Goal: Task Accomplishment & Management: Use online tool/utility

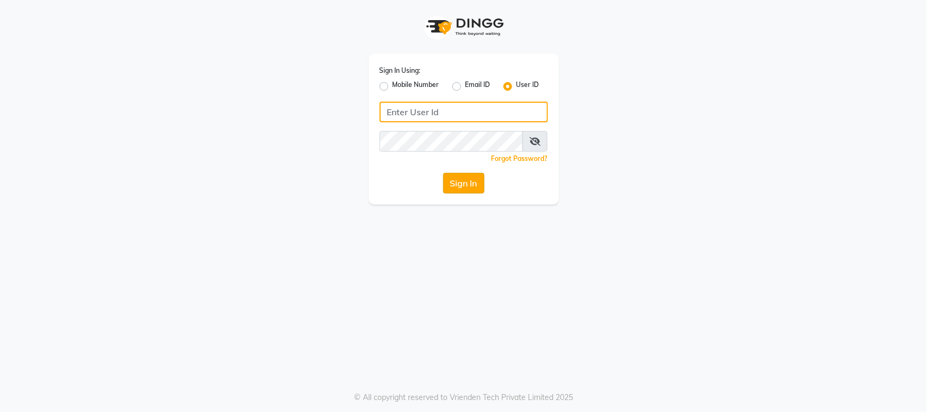
type input "sn"
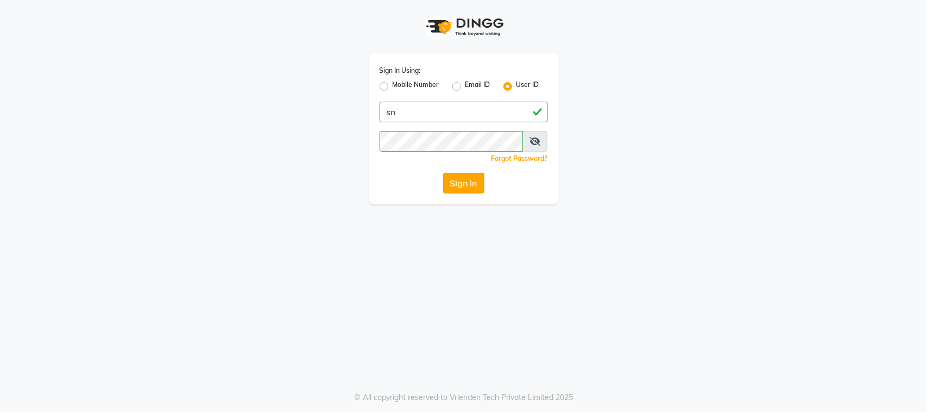
click at [454, 193] on button "Sign In" at bounding box center [463, 183] width 41 height 21
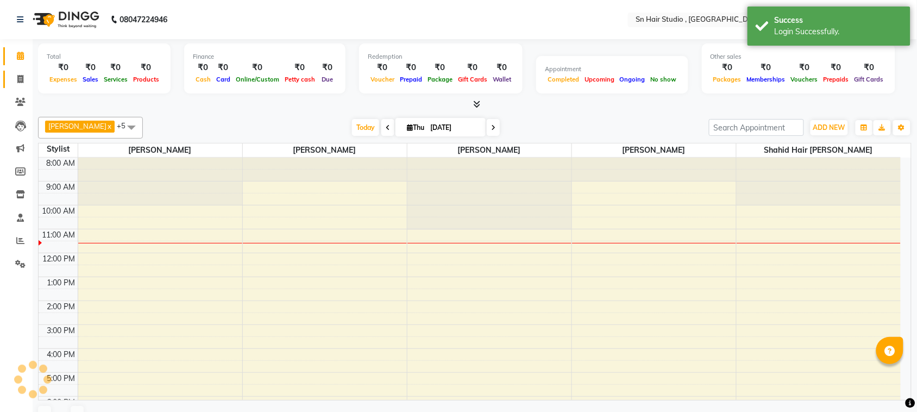
click at [17, 75] on icon at bounding box center [20, 79] width 6 height 8
click at [19, 82] on icon at bounding box center [20, 79] width 6 height 8
select select "service"
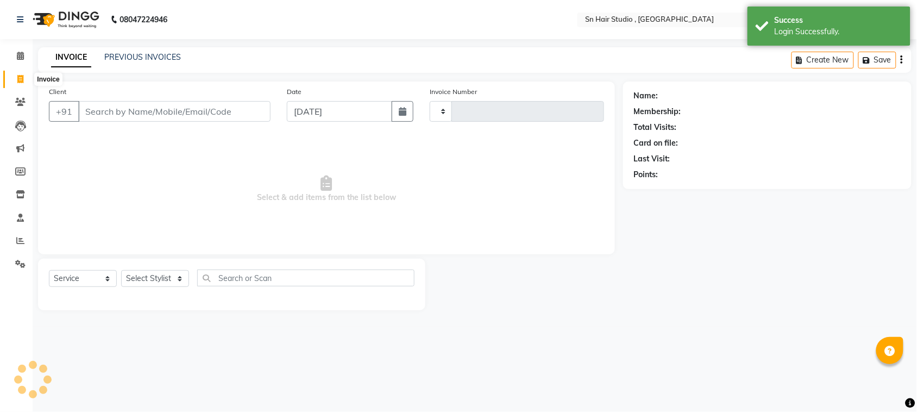
select select "en"
select select "6415"
type input "1487"
drag, startPoint x: 142, startPoint y: 59, endPoint x: 232, endPoint y: 30, distance: 95.1
click at [142, 59] on link "PREVIOUS INVOICES" at bounding box center [142, 57] width 77 height 10
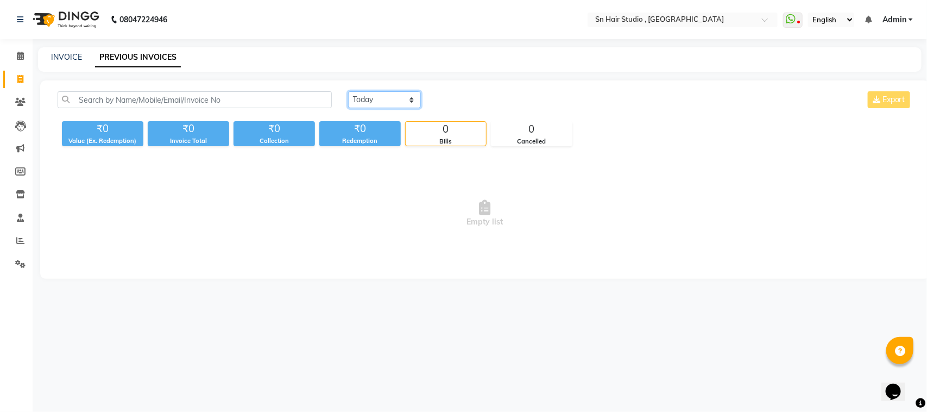
click at [392, 101] on select "[DATE] [DATE] Custom Range" at bounding box center [384, 99] width 73 height 17
select select "[DATE]"
click at [348, 91] on select "[DATE] [DATE] Custom Range" at bounding box center [384, 99] width 73 height 17
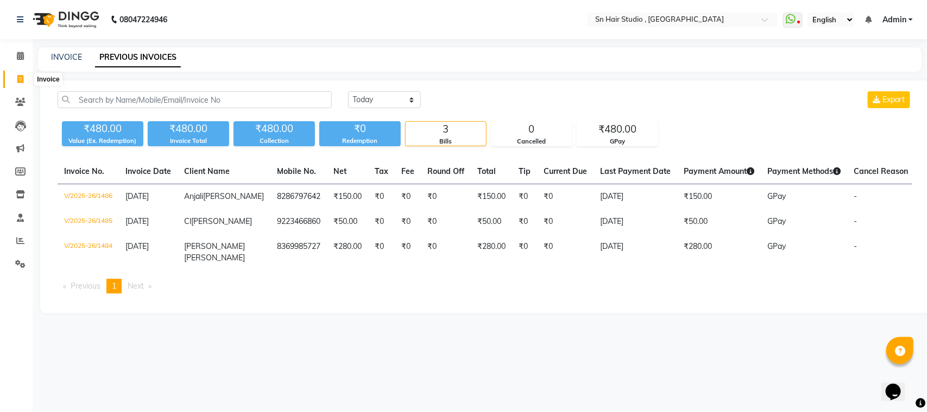
click at [15, 78] on span at bounding box center [20, 79] width 19 height 12
select select "6415"
select select "service"
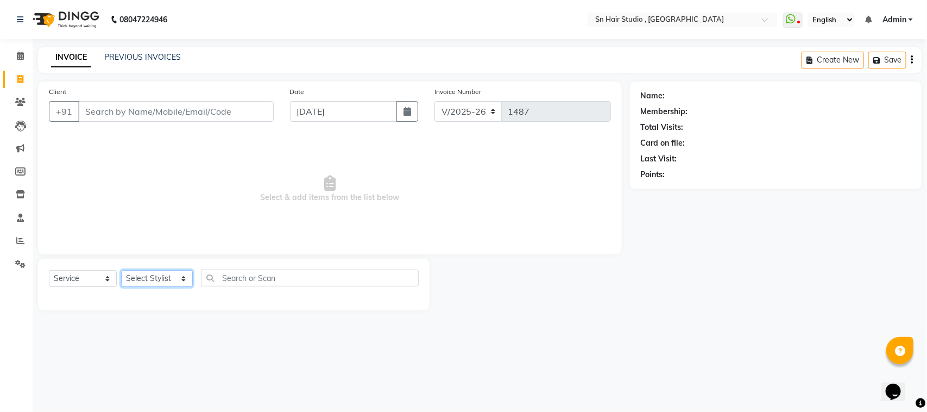
click at [174, 280] on select "Select Stylist [PERSON_NAME] [PERSON_NAME] [PERSON_NAME] hair [PERSON_NAME]" at bounding box center [157, 278] width 72 height 17
click at [25, 241] on span at bounding box center [20, 241] width 19 height 12
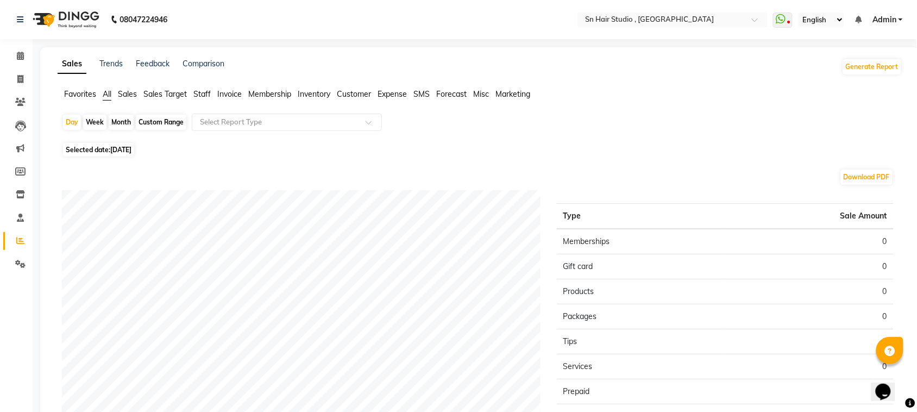
click at [204, 95] on span "Staff" at bounding box center [201, 94] width 17 height 10
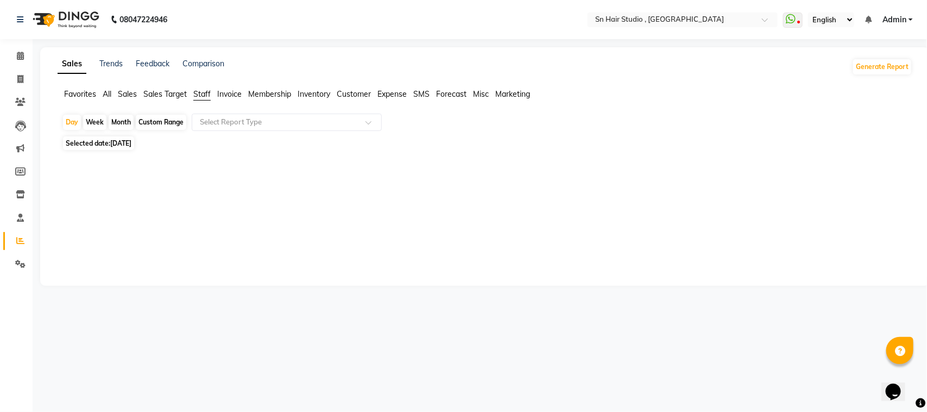
click at [123, 117] on div "Month" at bounding box center [121, 122] width 25 height 15
select select "9"
select select "2025"
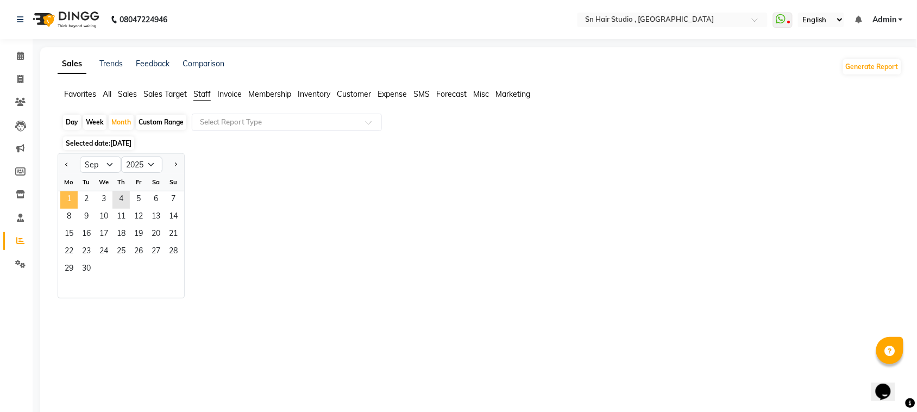
click at [67, 201] on span "1" at bounding box center [68, 199] width 17 height 17
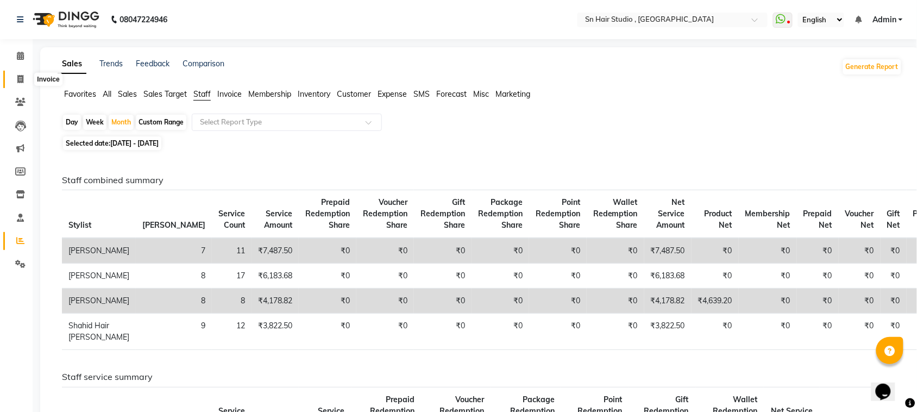
click at [17, 77] on icon at bounding box center [20, 79] width 6 height 8
select select "6415"
select select "service"
